Goal: Find specific page/section: Find specific page/section

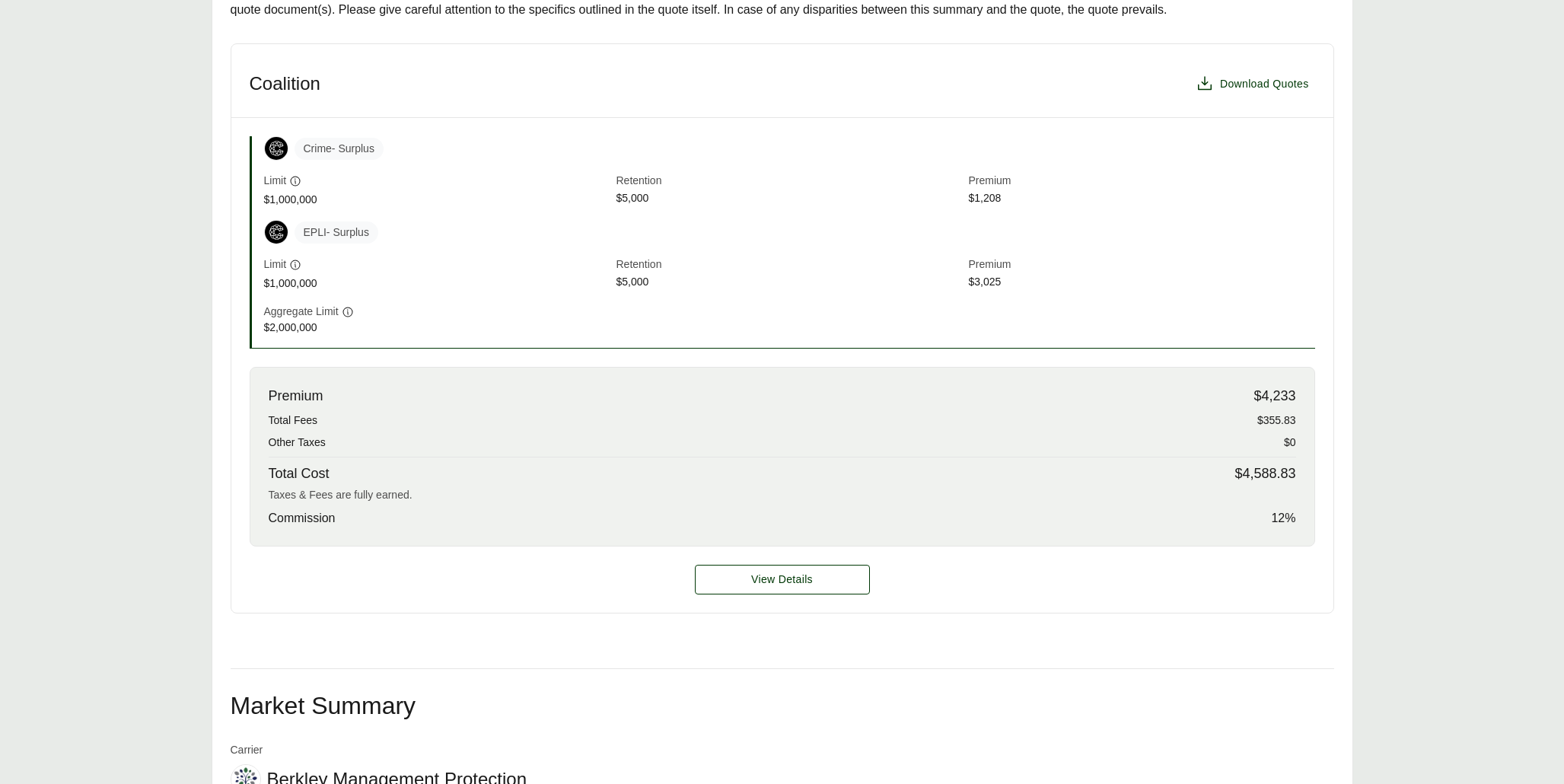
scroll to position [475, 0]
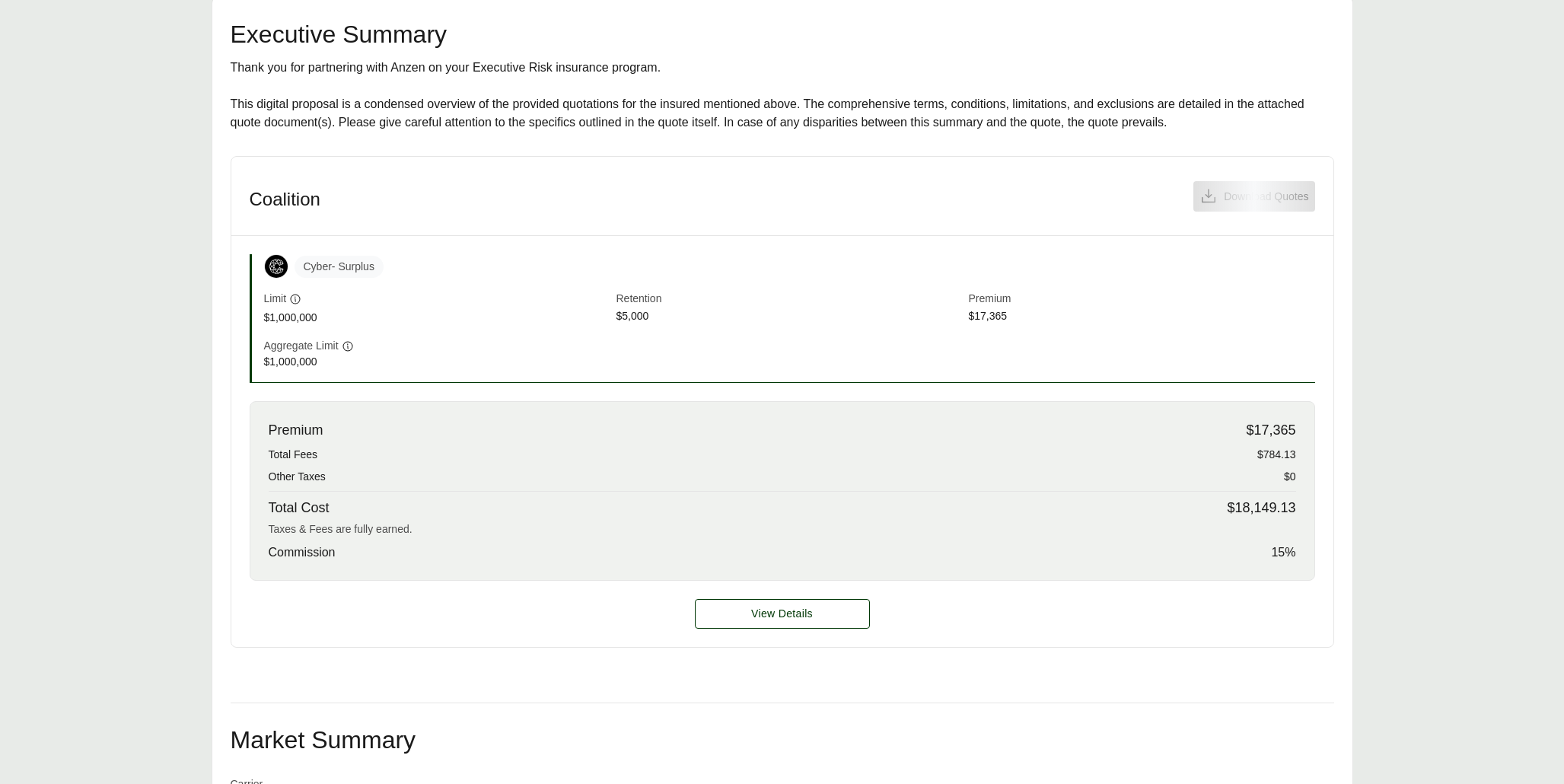
scroll to position [285, 0]
